Goal: Transaction & Acquisition: Download file/media

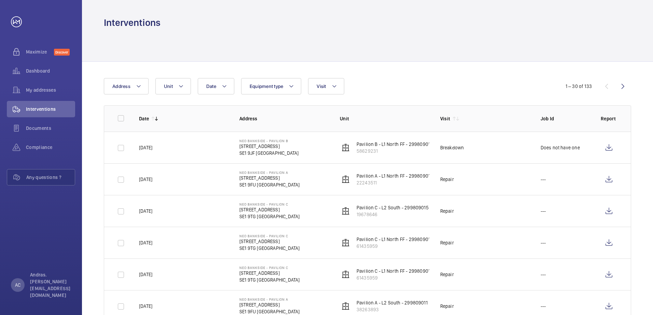
click at [261, 57] on div at bounding box center [367, 45] width 527 height 32
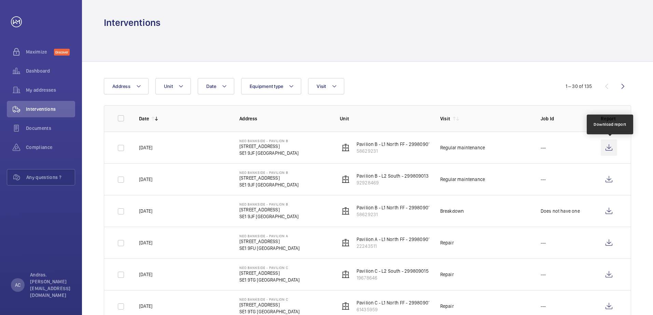
click at [609, 148] on wm-front-icon-button at bounding box center [608, 148] width 16 height 16
click at [606, 145] on wm-front-icon-button at bounding box center [608, 148] width 16 height 16
